Goal: Task Accomplishment & Management: Use online tool/utility

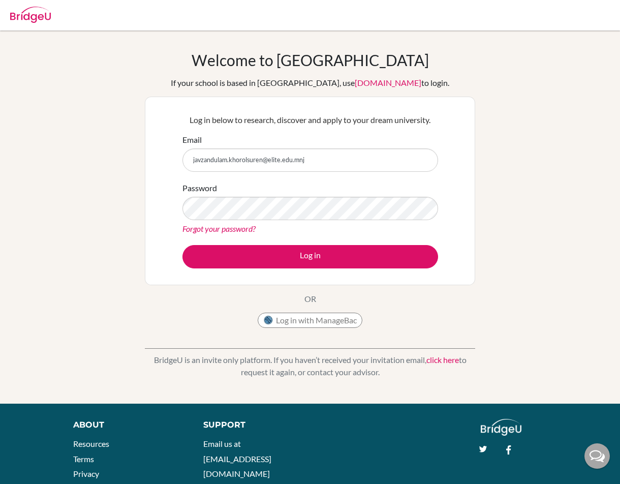
type input "[EMAIL_ADDRESS][DOMAIN_NAME]"
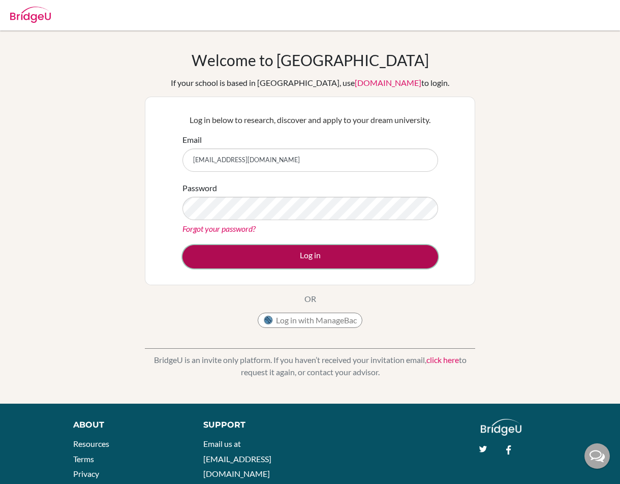
click at [266, 259] on button "Log in" at bounding box center [311, 256] width 256 height 23
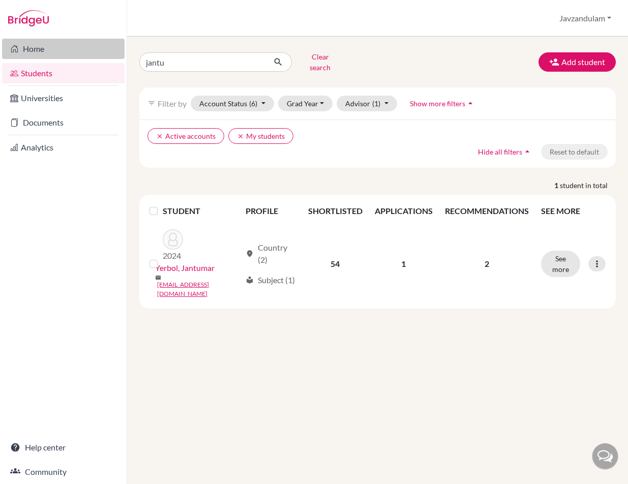
click at [27, 46] on link "Home" at bounding box center [63, 49] width 123 height 20
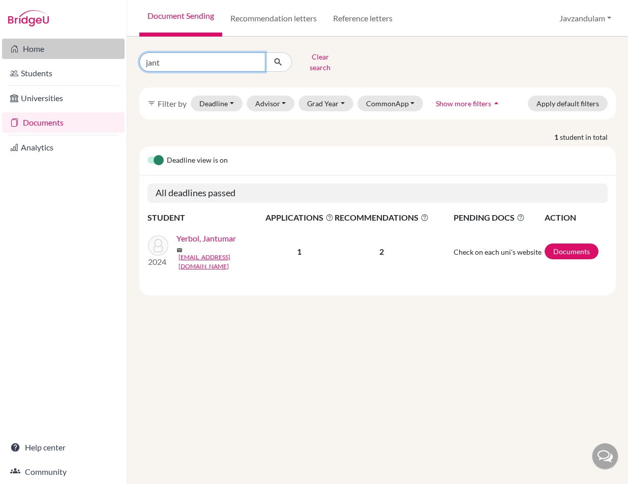
drag, startPoint x: 178, startPoint y: 57, endPoint x: 110, endPoint y: 52, distance: 67.9
click at [114, 53] on div "Home Students Universities Documents Analytics Help center Community Document S…" at bounding box center [314, 242] width 628 height 484
type input "yala"
click button "submit" at bounding box center [278, 61] width 27 height 19
drag, startPoint x: 162, startPoint y: 65, endPoint x: 85, endPoint y: 51, distance: 78.1
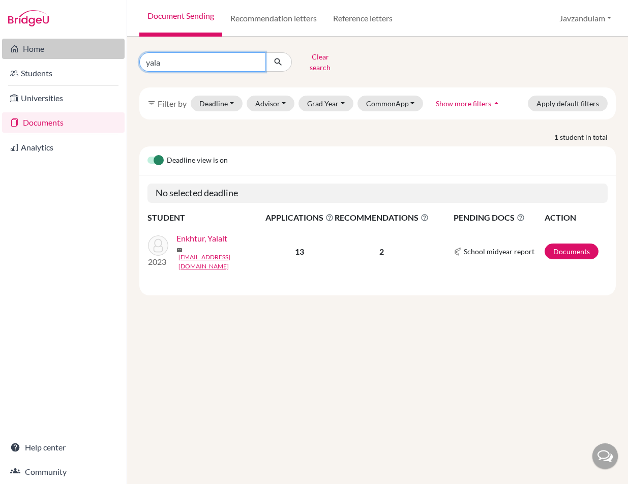
click at [100, 58] on div "Home Students Universities Documents Analytics Help center Community Document S…" at bounding box center [314, 242] width 628 height 484
type input "tala"
click button "submit" at bounding box center [278, 61] width 27 height 19
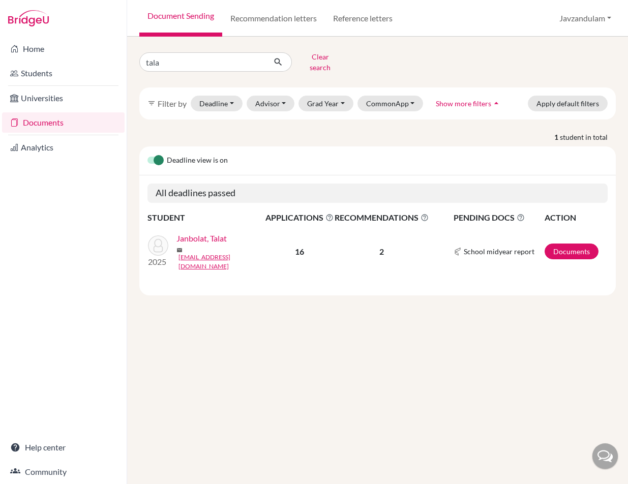
click at [209, 232] on link "Janbolat, Talat" at bounding box center [201, 238] width 50 height 12
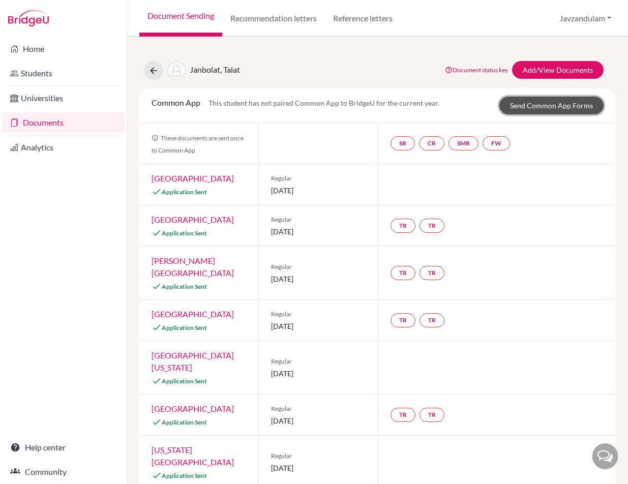
click at [537, 107] on link "Send Common App Forms" at bounding box center [551, 106] width 104 height 18
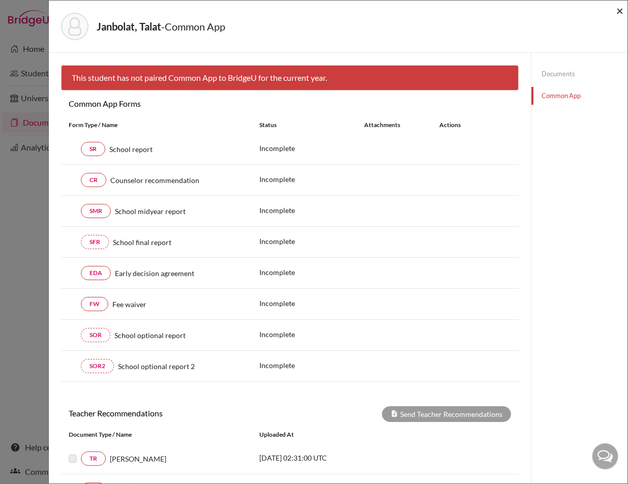
click at [619, 9] on span "×" at bounding box center [619, 10] width 7 height 15
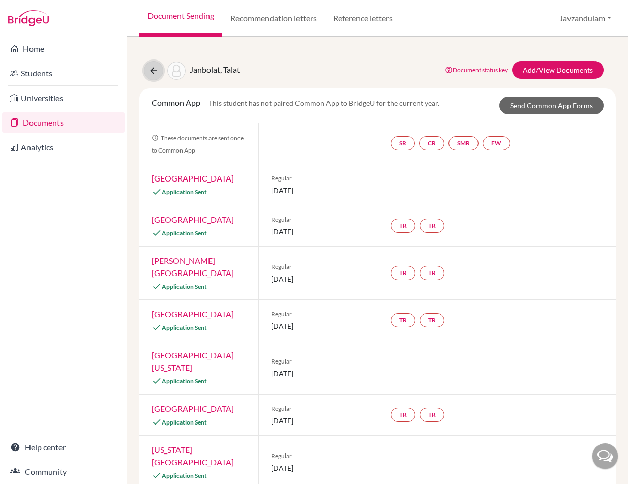
click at [152, 74] on icon at bounding box center [153, 71] width 10 height 10
